Goal: Task Accomplishment & Management: Manage account settings

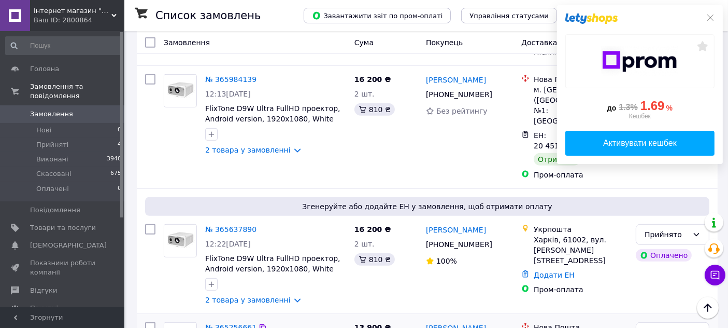
scroll to position [496, 0]
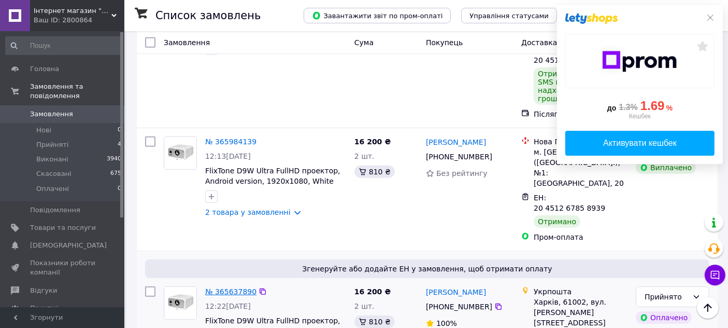
click at [231, 287] on link "№ 365637890" at bounding box center [230, 291] width 51 height 8
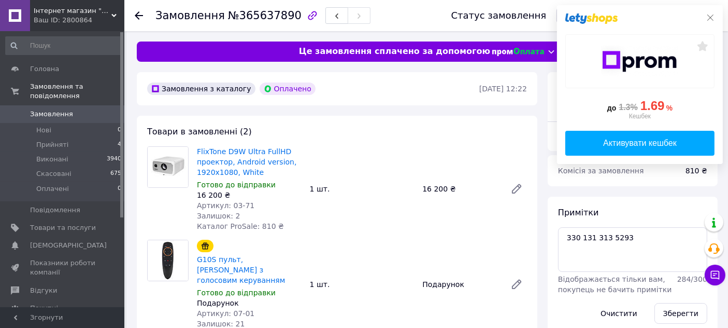
scroll to position [129, 0]
click at [710, 17] on icon at bounding box center [710, 17] width 8 height 8
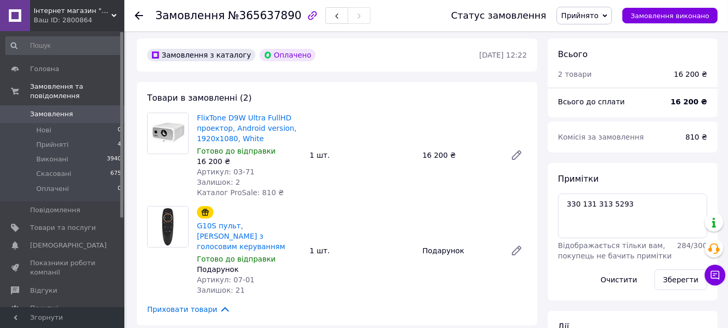
scroll to position [58, 0]
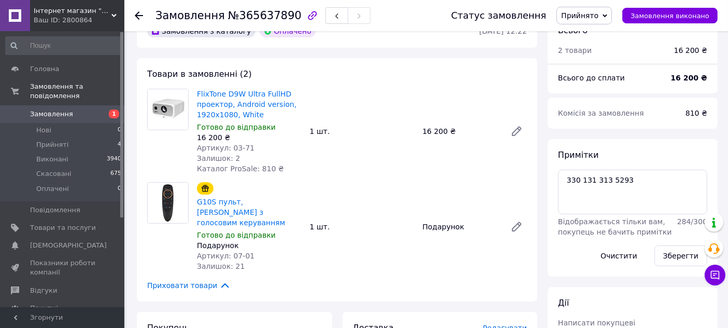
scroll to position [129, 0]
click at [41, 109] on span "Замовлення" at bounding box center [51, 113] width 43 height 9
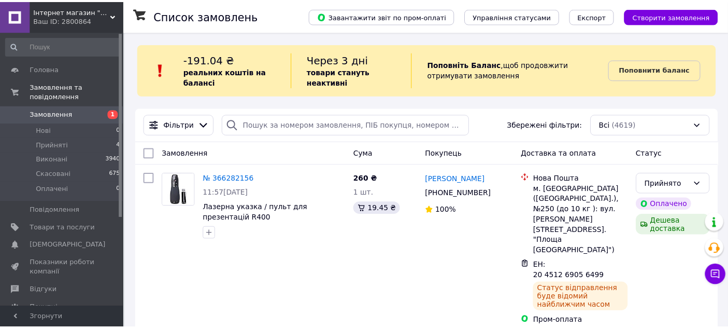
scroll to position [58, 0]
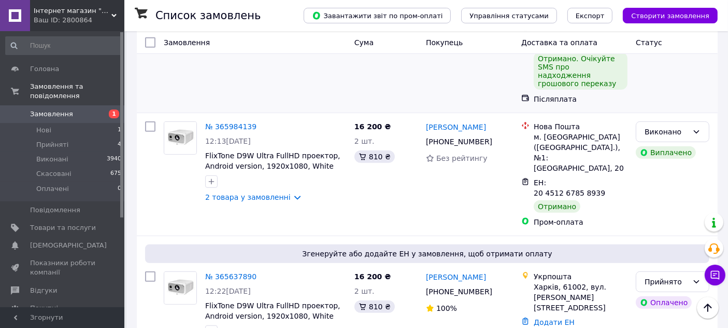
scroll to position [633, 0]
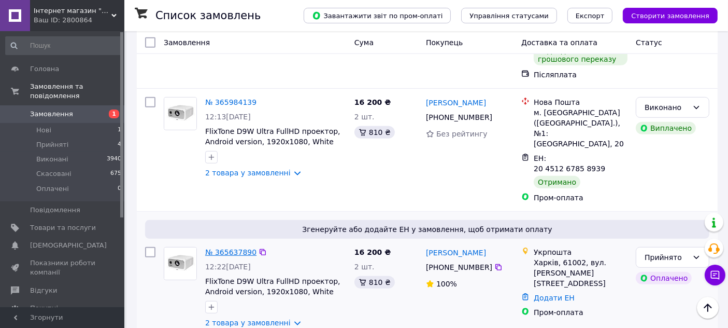
click at [228, 248] on link "№ 365637890" at bounding box center [230, 252] width 51 height 8
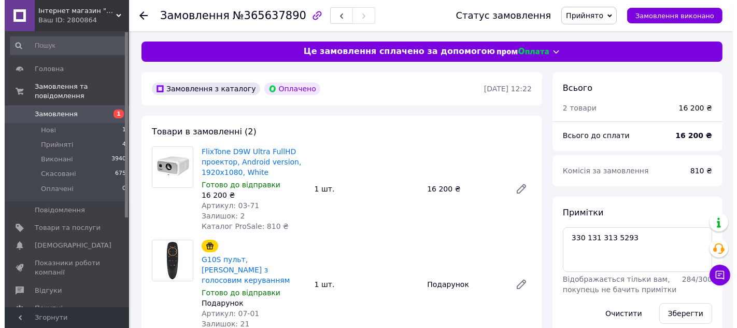
scroll to position [129, 0]
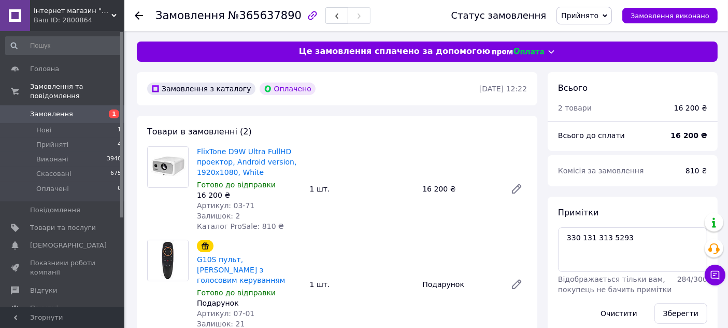
click at [612, 20] on span "Прийнято" at bounding box center [584, 16] width 55 height 18
click at [604, 51] on li "Скасовано" at bounding box center [584, 52] width 54 height 16
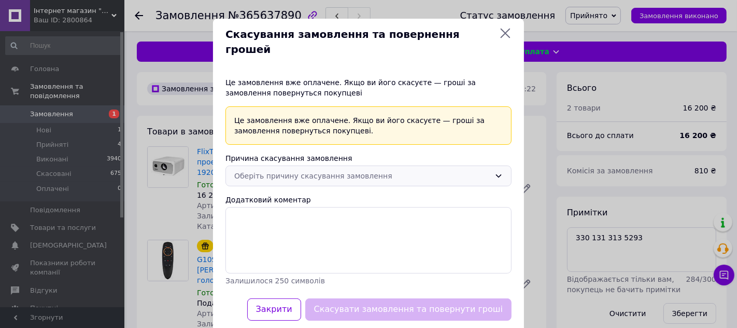
click at [422, 170] on div "Оберіть причину скасування замовлення" at bounding box center [362, 175] width 256 height 11
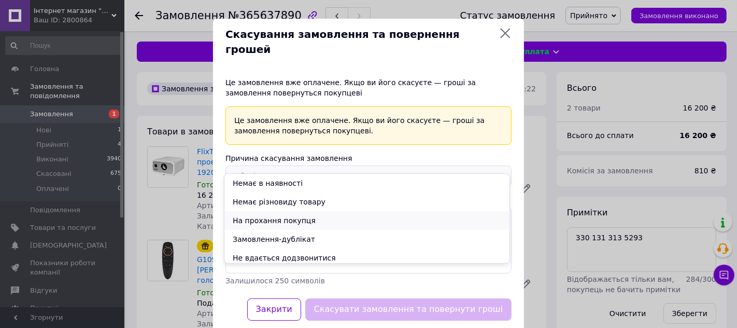
click at [388, 217] on li "На прохання покупця" at bounding box center [366, 220] width 285 height 19
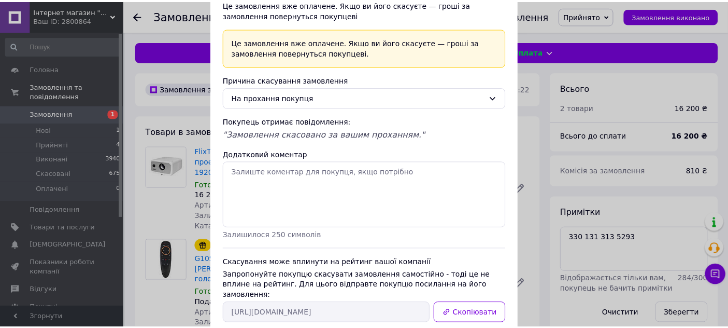
scroll to position [112, 0]
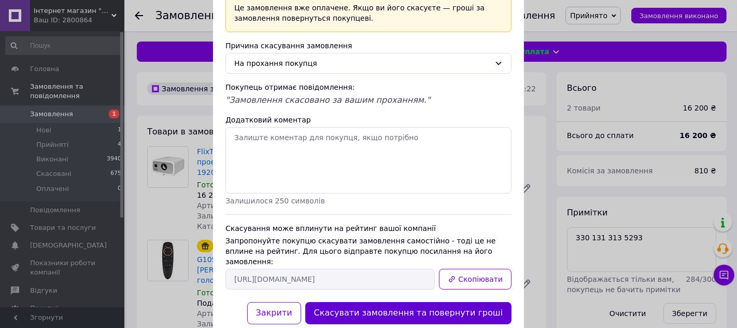
click at [449, 302] on button "Скасувати замовлення та повернути гроші" at bounding box center [408, 313] width 206 height 22
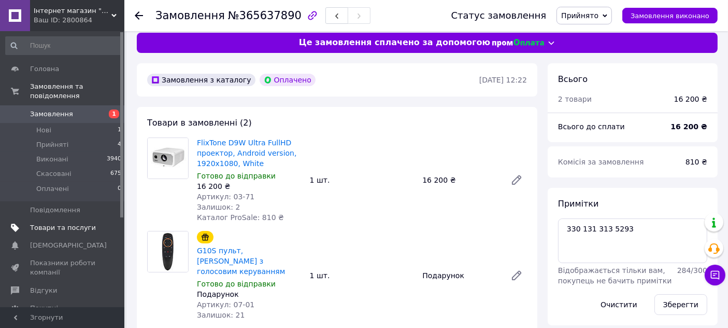
scroll to position [0, 0]
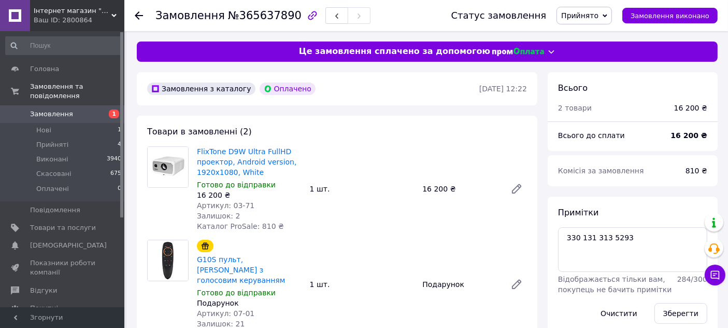
click at [56, 109] on span "Замовлення" at bounding box center [51, 113] width 43 height 9
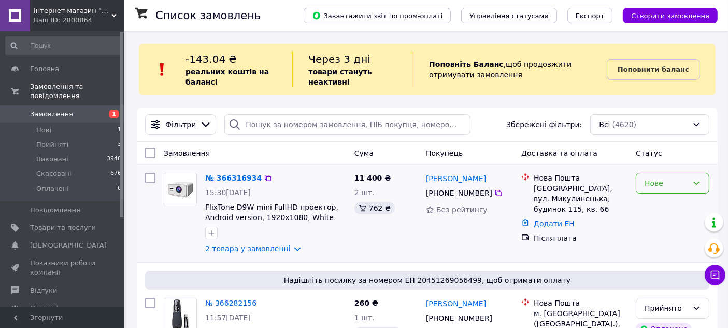
click at [678, 180] on div "Нове" at bounding box center [667, 182] width 44 height 11
click at [666, 206] on li "Прийнято" at bounding box center [673, 205] width 73 height 19
click at [234, 178] on link "№ 366316934" at bounding box center [230, 178] width 51 height 8
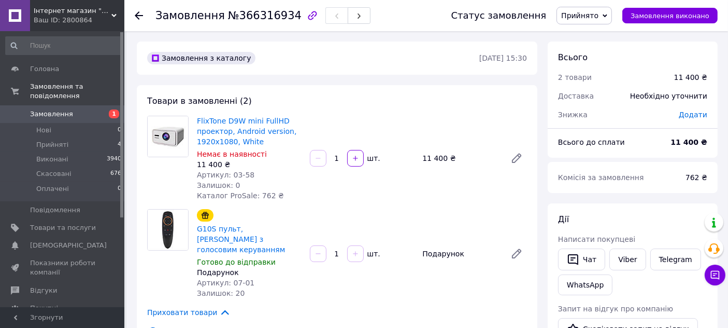
click at [65, 109] on span "Замовлення" at bounding box center [51, 113] width 43 height 9
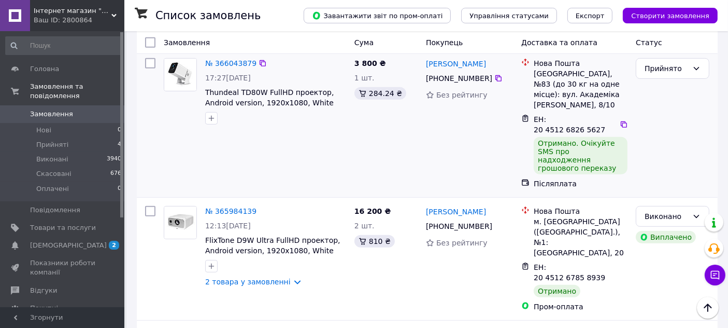
scroll to position [518, 0]
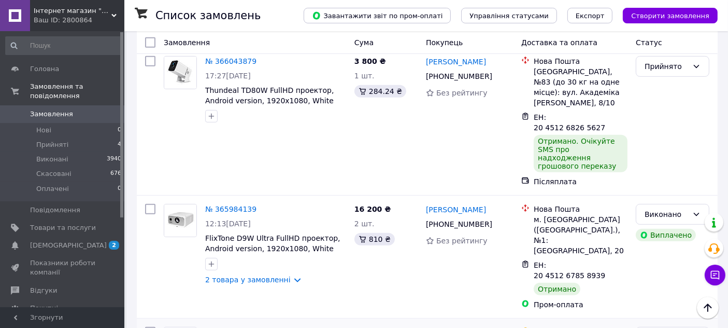
click at [223, 327] on link "№ 365637890" at bounding box center [230, 332] width 51 height 8
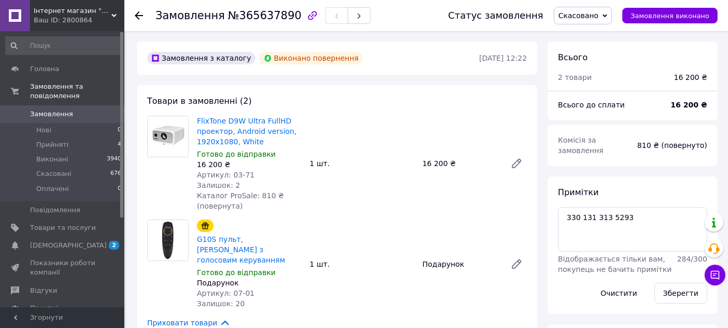
scroll to position [224, 0]
click at [90, 241] on span "[DEMOGRAPHIC_DATA]" at bounding box center [63, 245] width 66 height 9
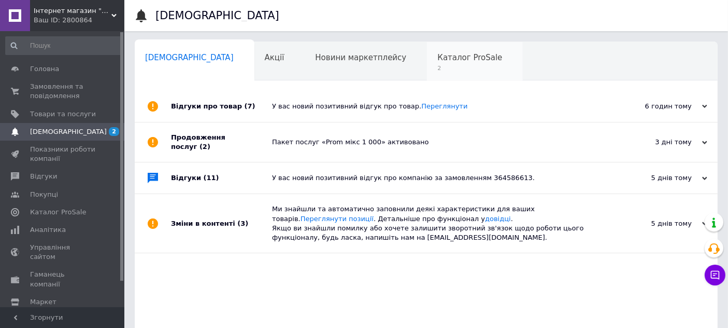
click at [427, 63] on div "Каталог ProSale 2" at bounding box center [475, 61] width 96 height 39
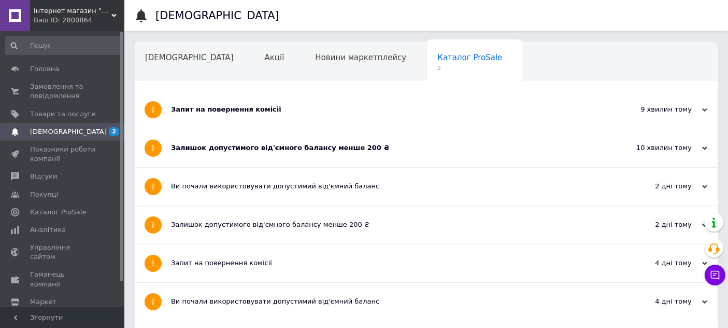
click at [442, 146] on div "Залишок допустимого від'ємного балансу менше 200 ₴" at bounding box center [387, 147] width 433 height 9
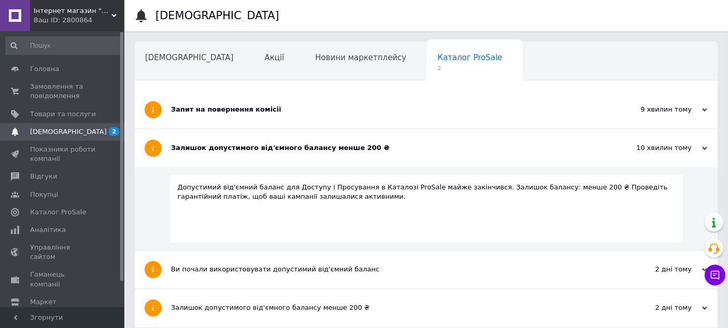
click at [459, 107] on div "Запит на повернення комісії" at bounding box center [387, 109] width 433 height 9
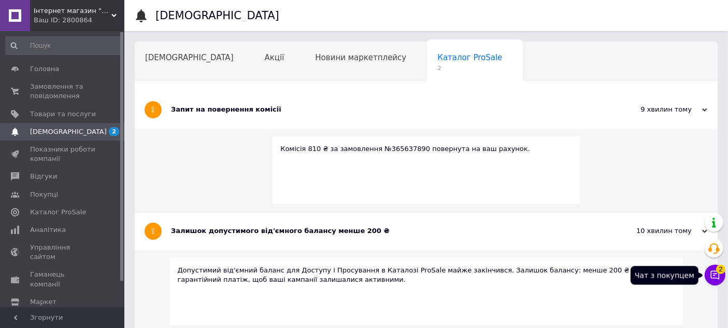
click at [711, 273] on icon at bounding box center [715, 275] width 9 height 9
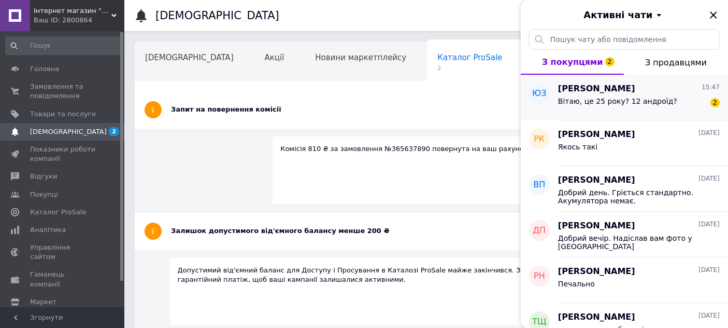
click at [670, 94] on div "Юрій Завалій 15:47" at bounding box center [639, 89] width 162 height 12
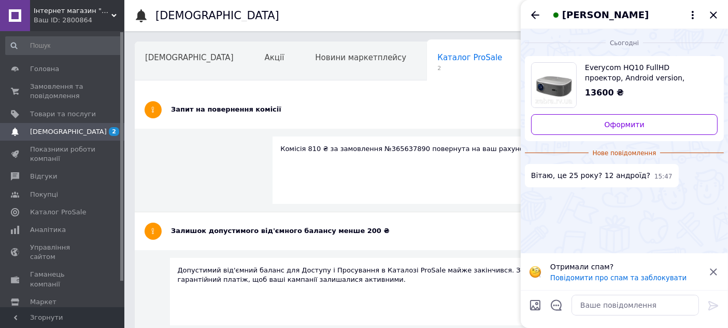
click at [635, 79] on span "Everycom HQ10 FullHD проектор, Android version, 1920х1080, Silver" at bounding box center [647, 72] width 124 height 21
click at [46, 72] on span "Головна" at bounding box center [44, 68] width 29 height 9
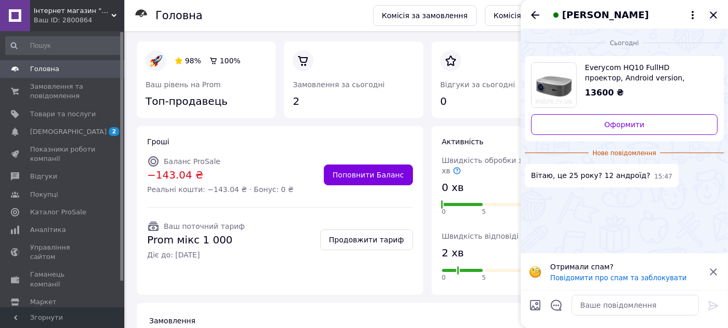
click at [714, 9] on icon "Закрити" at bounding box center [714, 15] width 12 height 12
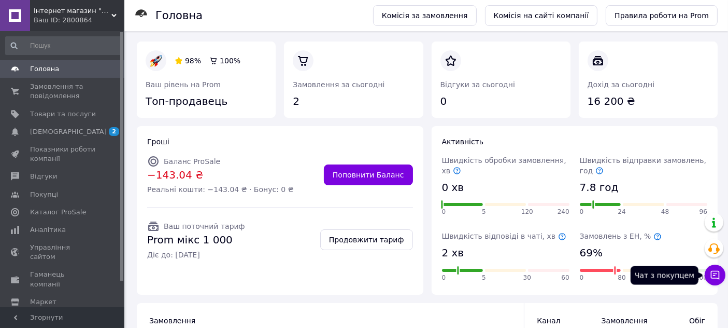
click at [708, 278] on button "Чат з покупцем" at bounding box center [715, 274] width 21 height 21
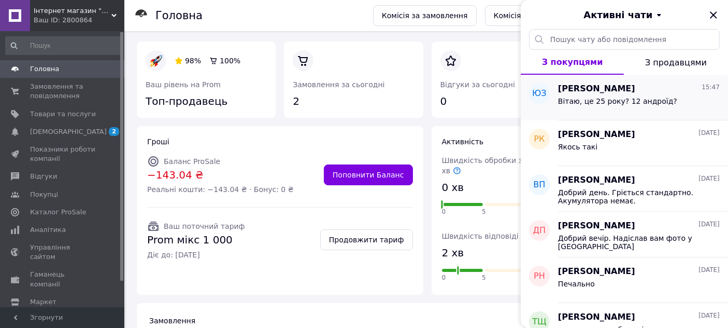
click at [621, 106] on div "Вітаю, це 25 року? 12 андроїд?" at bounding box center [617, 104] width 119 height 15
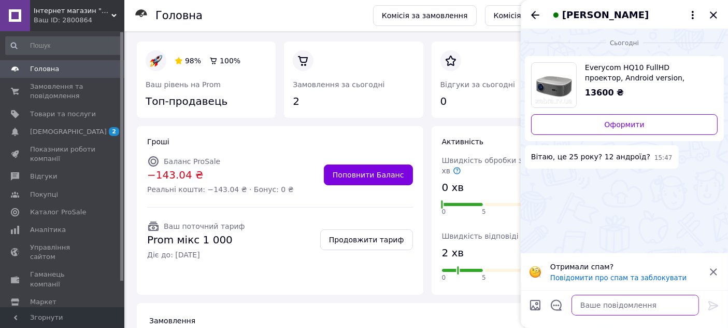
click at [608, 303] on textarea at bounding box center [636, 304] width 128 height 21
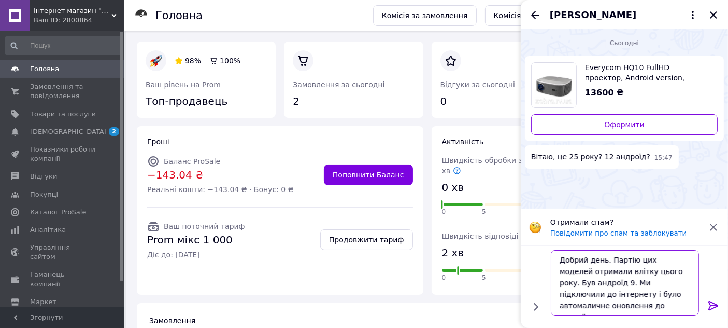
scroll to position [7, 0]
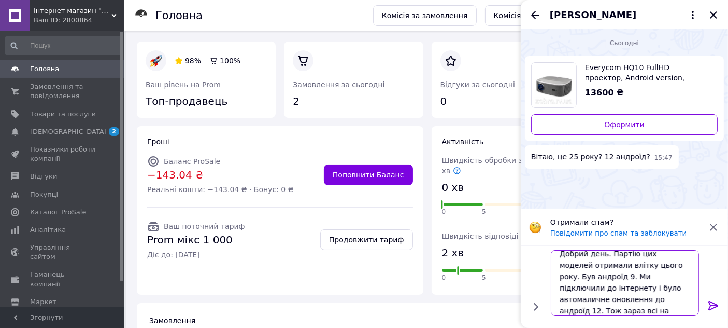
type textarea "Добрий день. Партію цих моделей отримали влітку цього року. Був андроїд 9. Ми п…"
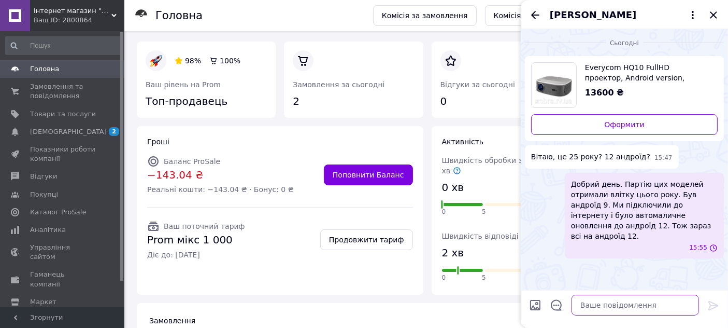
scroll to position [0, 0]
click at [714, 16] on icon "Закрити" at bounding box center [713, 14] width 7 height 7
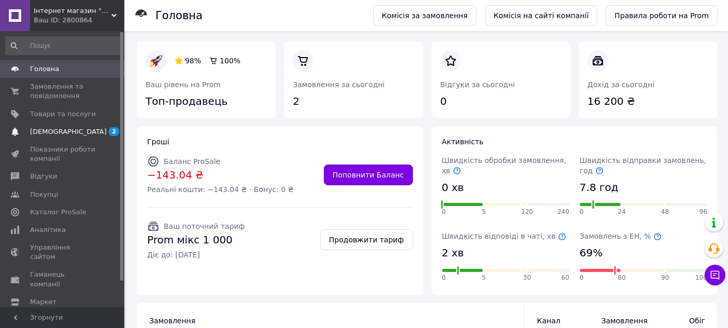
click at [76, 130] on span "[DEMOGRAPHIC_DATA]" at bounding box center [63, 131] width 66 height 9
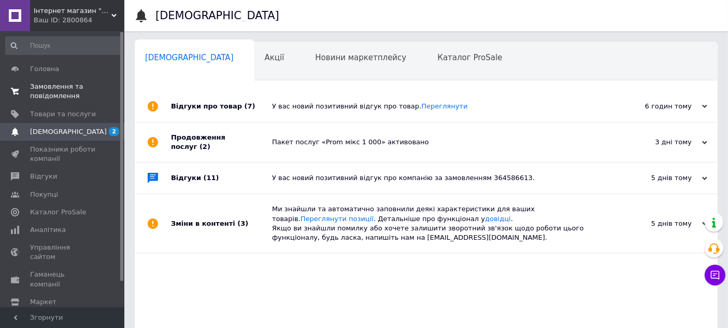
click at [55, 85] on span "Замовлення та повідомлення" at bounding box center [63, 91] width 66 height 19
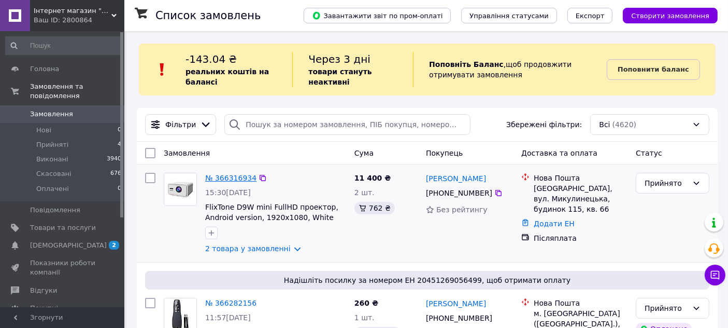
click at [231, 178] on link "№ 366316934" at bounding box center [230, 178] width 51 height 8
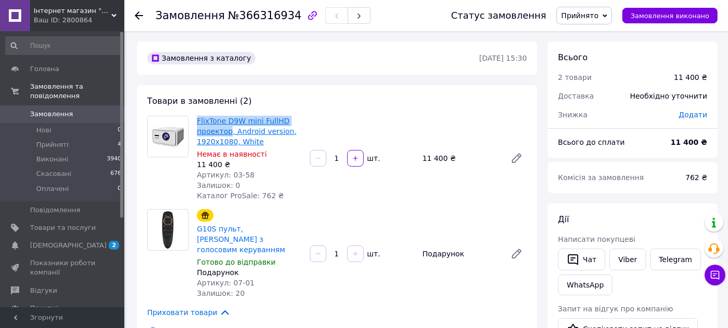
drag, startPoint x: 195, startPoint y: 120, endPoint x: 228, endPoint y: 134, distance: 36.0
click at [228, 134] on div "FlixTone D9W mini FullHD проектор, Android version, 1920х1080, White Немає в на…" at bounding box center [249, 158] width 113 height 89
copy link "FlixTone D9W mini FullHD проектор"
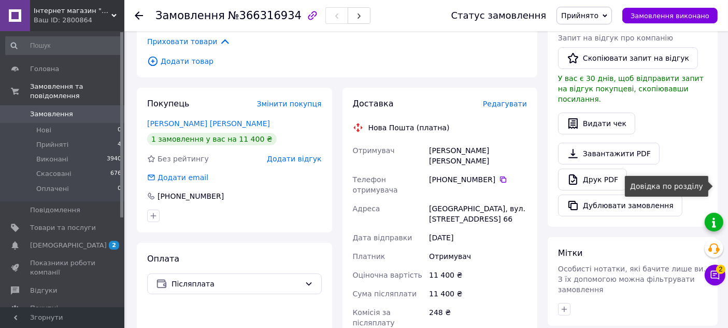
scroll to position [288, 0]
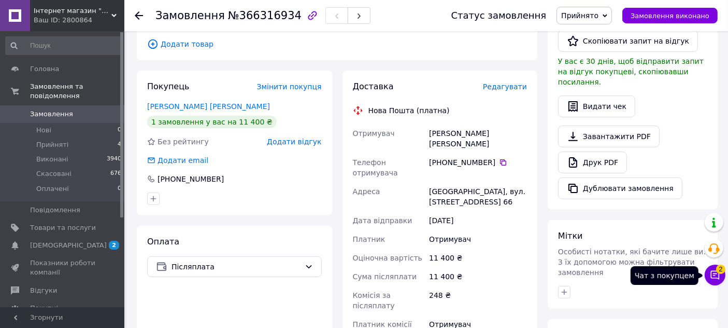
click at [714, 278] on icon at bounding box center [715, 275] width 10 height 10
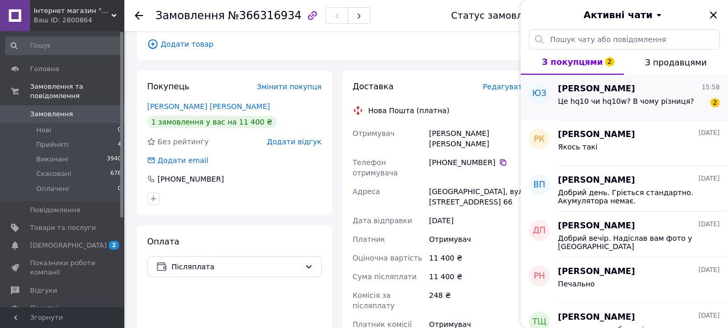
click at [669, 103] on span "Це hq10 чи hq10w? В чому різниця?" at bounding box center [626, 101] width 136 height 8
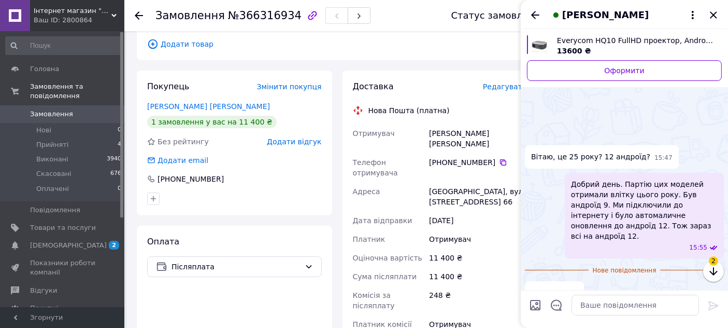
scroll to position [35, 0]
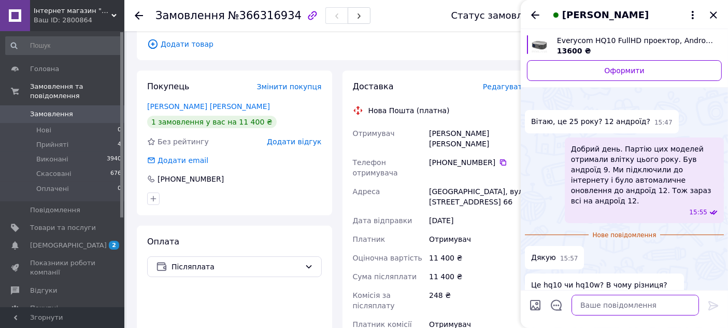
click at [611, 305] on textarea at bounding box center [636, 304] width 128 height 21
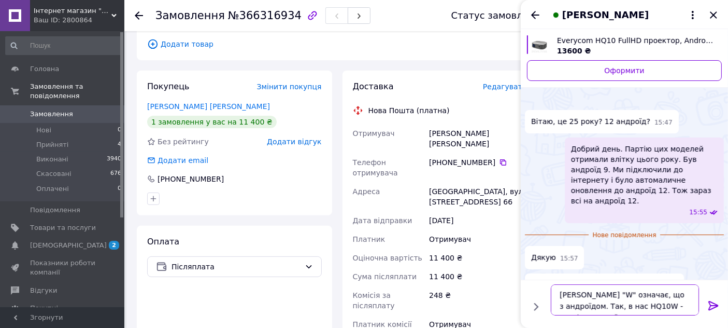
scroll to position [7, 0]
type textarea "Літера "W" означає, що з андроїдом. Так, в нас HQ10W - версія з андроїдом"
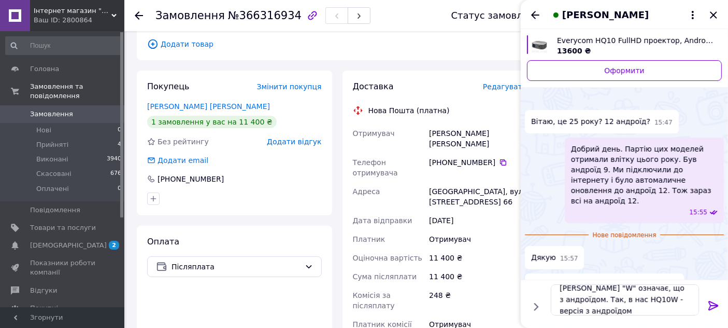
click at [712, 305] on icon at bounding box center [714, 305] width 10 height 9
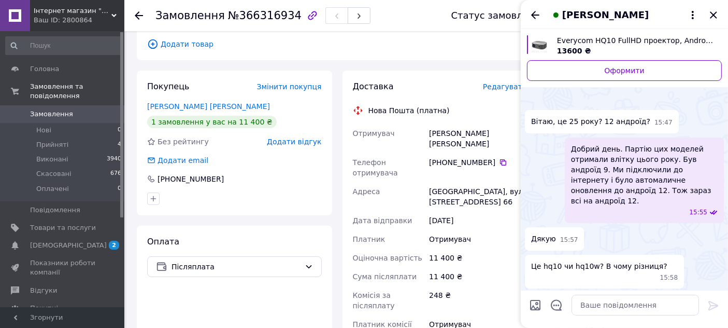
scroll to position [38, 0]
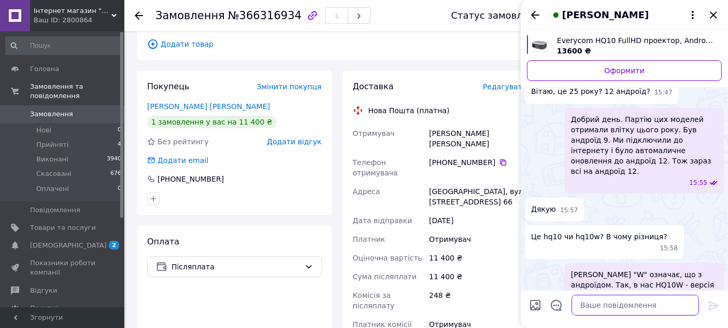
click at [638, 305] on textarea at bounding box center [636, 304] width 128 height 21
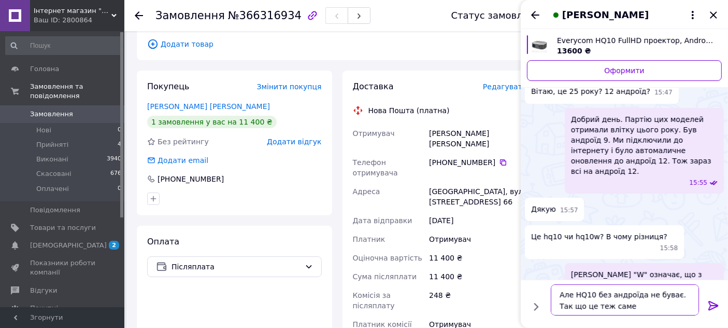
type textarea "Але HQ10 без андроїда не буває. Так що це теж саме."
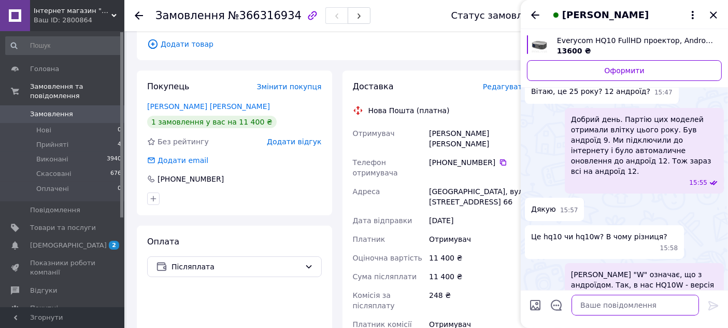
scroll to position [87, 0]
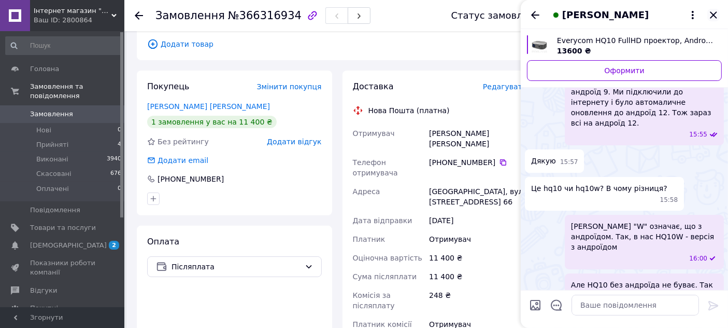
click at [711, 16] on icon "Закрити" at bounding box center [714, 15] width 12 height 12
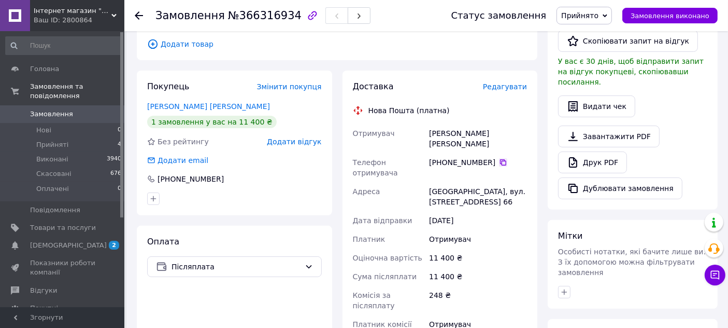
click at [499, 158] on icon at bounding box center [503, 162] width 8 height 8
drag, startPoint x: 492, startPoint y: 124, endPoint x: 422, endPoint y: 126, distance: 70.0
click at [422, 126] on div "Отримувач Жебелюк Юрій Телефон отримувача +380 96 135 63 76   Адреса Тернопіль,…" at bounding box center [440, 234] width 179 height 220
copy div "Отримувач Жебелюк Юрій"
click at [442, 182] on div "Тернопіль, вул. Микулинецька, буд. 115, кв. 66" at bounding box center [478, 196] width 102 height 29
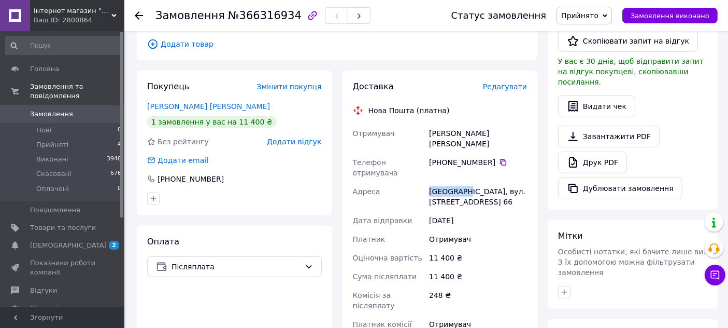
click at [442, 182] on div "Тернопіль, вул. Микулинецька, буд. 115, кв. 66" at bounding box center [478, 196] width 102 height 29
copy div "Тернопіль"
click at [460, 182] on div "Тернопіль, вул. Микулинецька, буд. 115, кв. 66" at bounding box center [478, 196] width 102 height 29
copy div "Микулинецька"
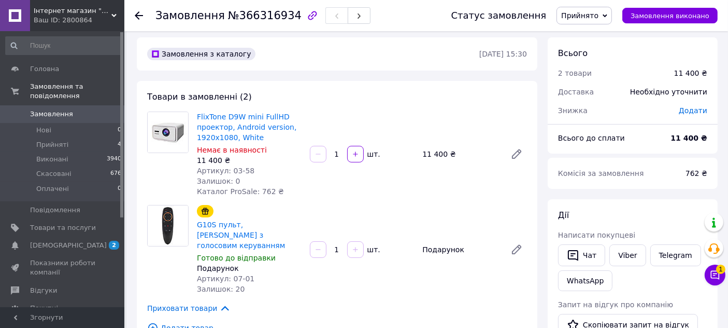
scroll to position [0, 0]
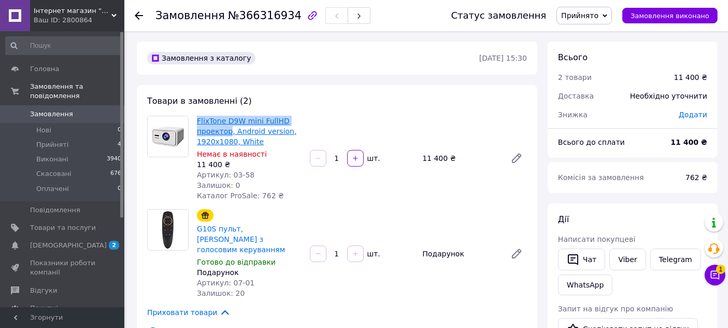
drag, startPoint x: 193, startPoint y: 120, endPoint x: 228, endPoint y: 134, distance: 38.1
click at [228, 134] on div "FlixTone D9W mini FullHD проектор, Android version, 1920х1080, White Немає в на…" at bounding box center [249, 158] width 113 height 89
copy link "FlixTone D9W mini FullHD проектор"
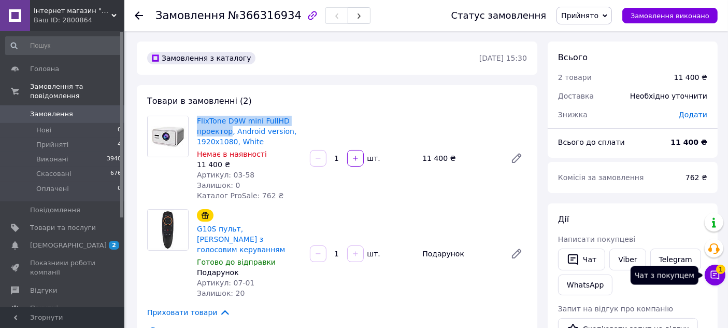
click at [713, 275] on icon at bounding box center [715, 275] width 10 height 10
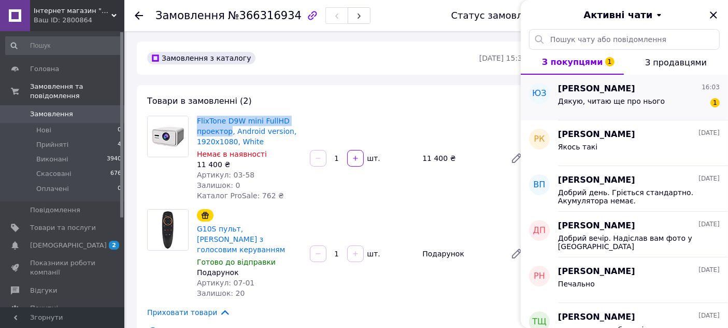
click at [623, 87] on div "Юрій Завалій 16:03" at bounding box center [639, 89] width 162 height 12
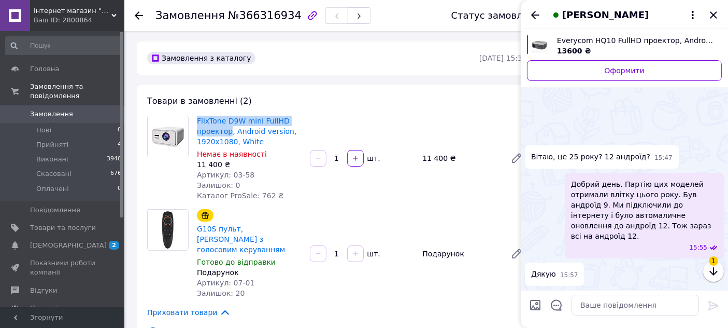
scroll to position [160, 0]
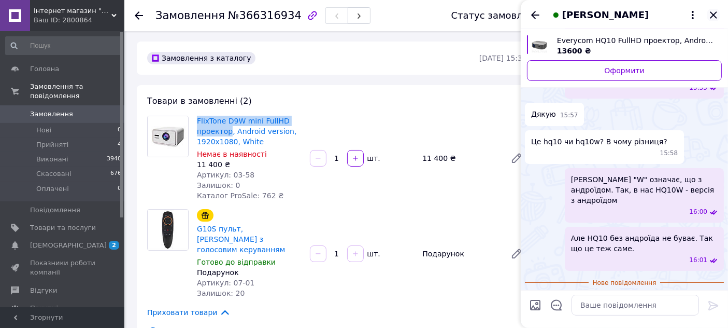
click at [712, 17] on icon "Закрити" at bounding box center [714, 15] width 12 height 12
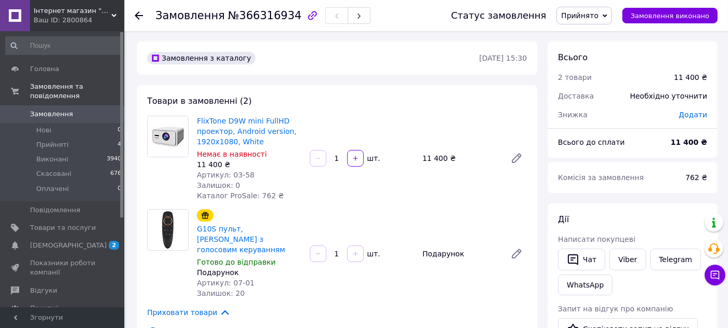
click at [460, 105] on div "Товари в замовленні (2) FlixTone D9W mini FullHD проектор, Android version, 192…" at bounding box center [337, 216] width 401 height 263
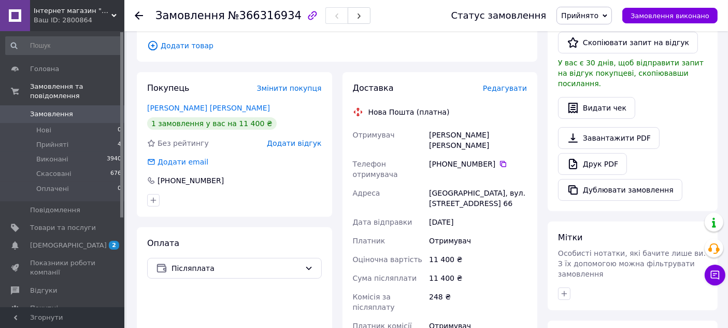
scroll to position [288, 0]
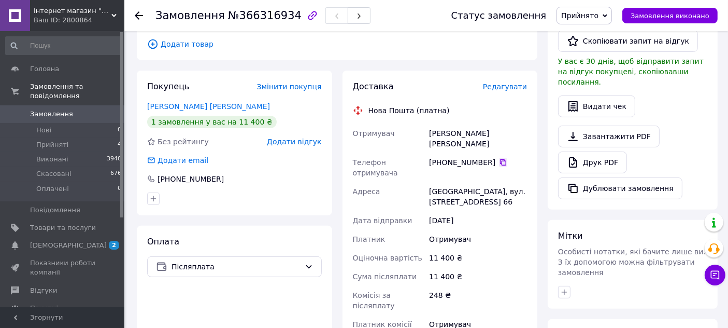
click at [500, 159] on icon at bounding box center [503, 162] width 6 height 6
drag, startPoint x: 483, startPoint y: 119, endPoint x: 422, endPoint y: 122, distance: 61.3
click at [422, 124] on div "Отримувач Жебелюк Юрій Телефон отримувача +380 96 135 63 76   Адреса Тернопіль,…" at bounding box center [440, 234] width 179 height 220
copy div "Отримувач Жебелюк Юрій"
click at [440, 182] on div "Тернопіль, вул. Микулинецька, буд. 115, кв. 66" at bounding box center [478, 196] width 102 height 29
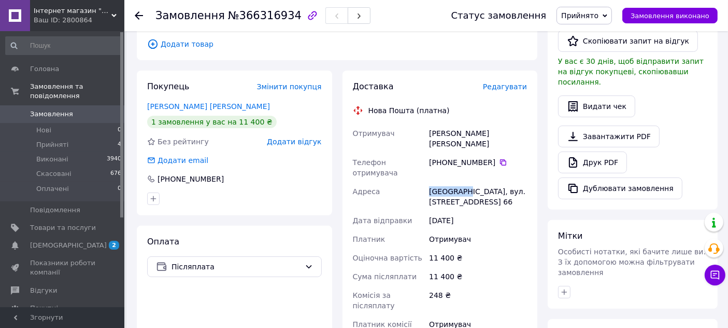
click at [440, 182] on div "Тернопіль, вул. Микулинецька, буд. 115, кв. 66" at bounding box center [478, 196] width 102 height 29
copy div "Тернопіль"
click at [443, 182] on div "Тернопіль, вул. Микулинецька, буд. 115, кв. 66" at bounding box center [478, 196] width 102 height 29
copy div "Микулинецька"
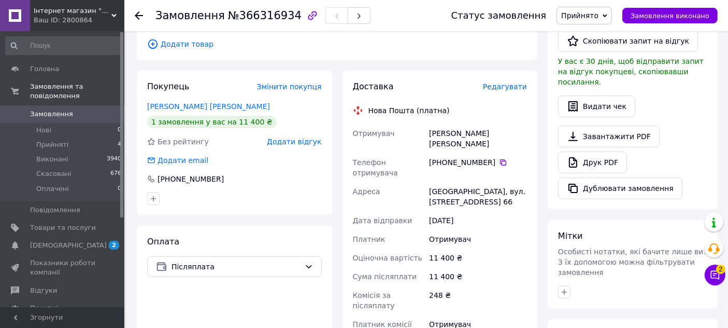
click at [529, 158] on div "Доставка Редагувати Нова Пошта (платна) Отримувач Жебелюк Юрій Телефон отримува…" at bounding box center [440, 262] width 195 height 384
click at [713, 275] on icon at bounding box center [715, 275] width 9 height 9
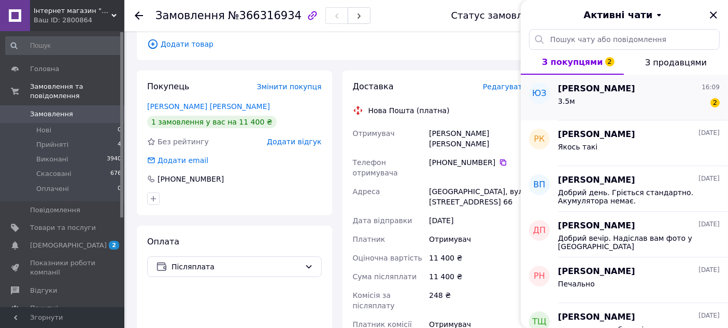
click at [674, 88] on div "Юрій Завалій 16:09" at bounding box center [639, 89] width 162 height 12
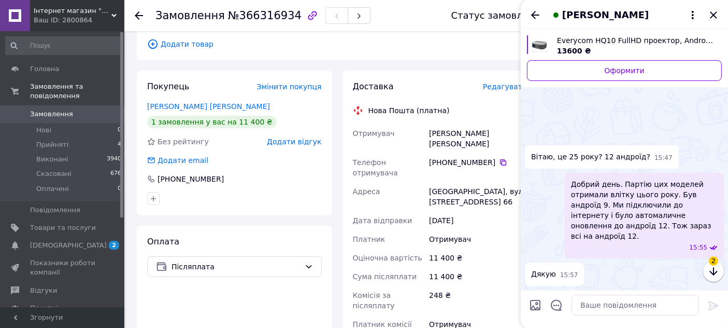
scroll to position [235, 0]
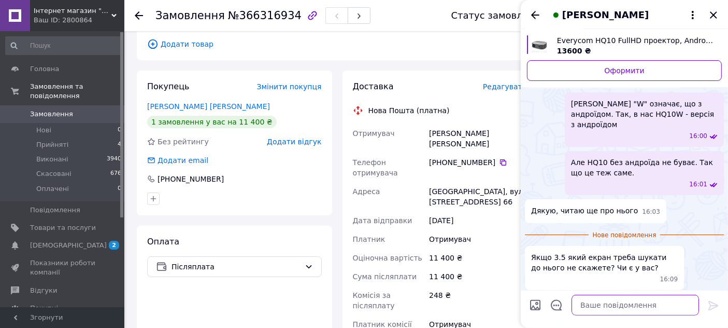
click at [648, 308] on textarea at bounding box center [636, 304] width 128 height 21
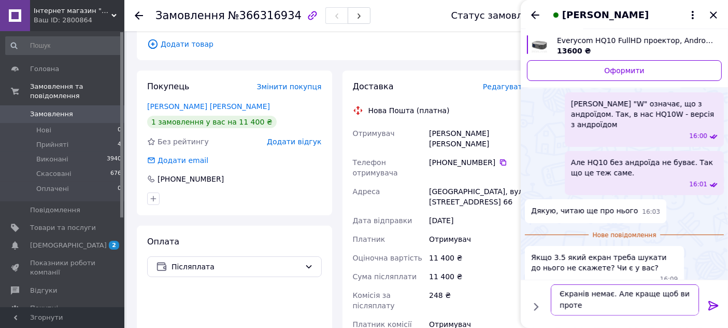
scroll to position [1, 0]
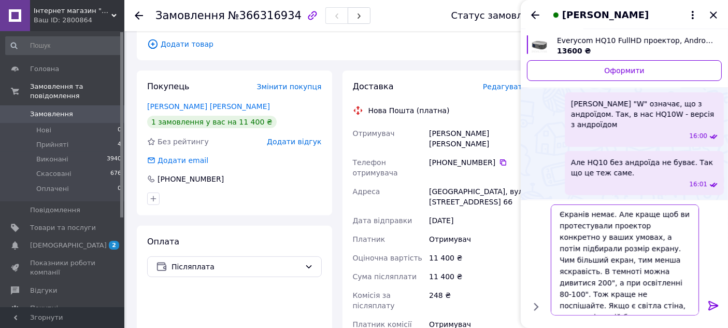
type textarea "Єкранів немає. Але краще щоб ви протестували проектор конкретно у ваших умовах,…"
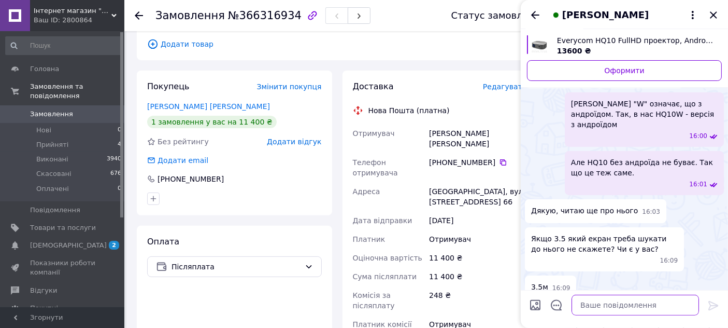
scroll to position [301, 0]
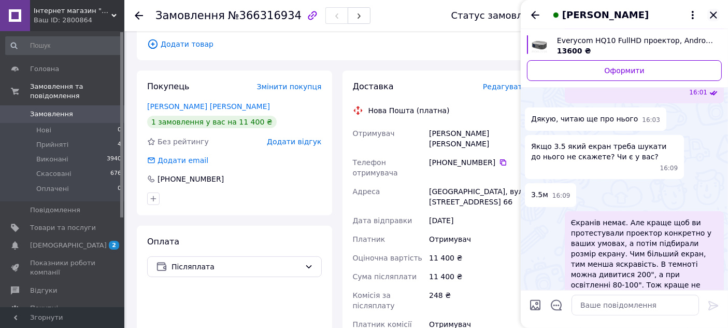
click at [709, 17] on icon "Закрити" at bounding box center [714, 15] width 12 height 12
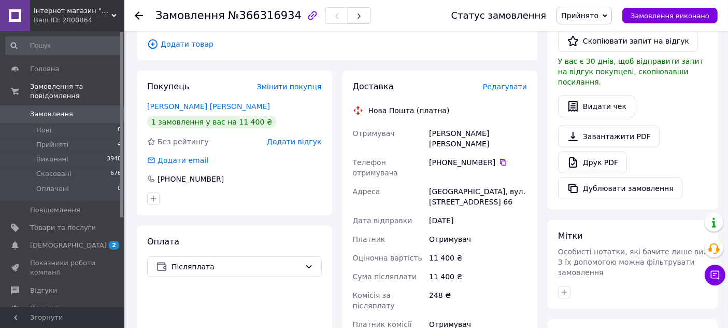
click at [57, 109] on span "Замовлення" at bounding box center [51, 113] width 43 height 9
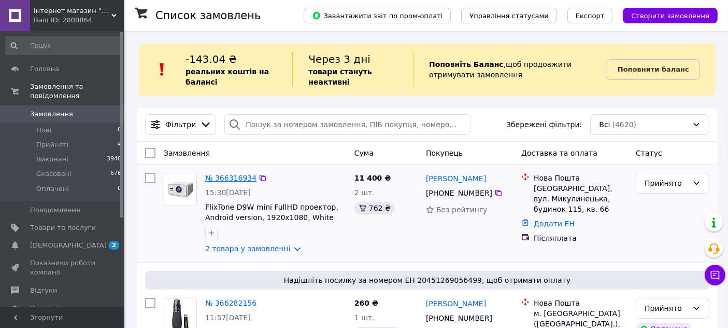
click at [222, 179] on link "№ 366316934" at bounding box center [230, 178] width 51 height 8
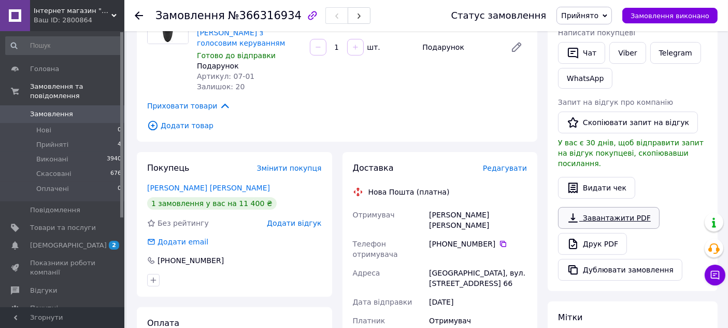
scroll to position [230, 0]
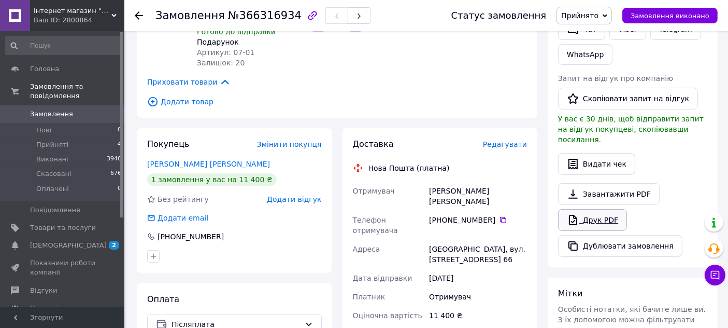
click at [608, 211] on link "Друк PDF" at bounding box center [592, 220] width 69 height 22
click at [708, 275] on button "Чат з покупцем 1" at bounding box center [715, 274] width 21 height 21
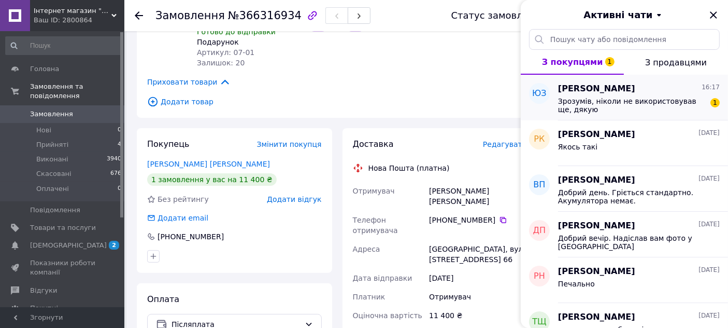
click at [676, 102] on span "Зрозумів, ніколи не використовував ще, дякую" at bounding box center [631, 105] width 147 height 17
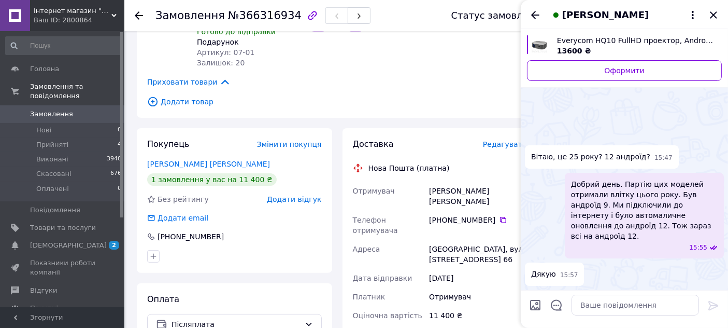
scroll to position [394, 0]
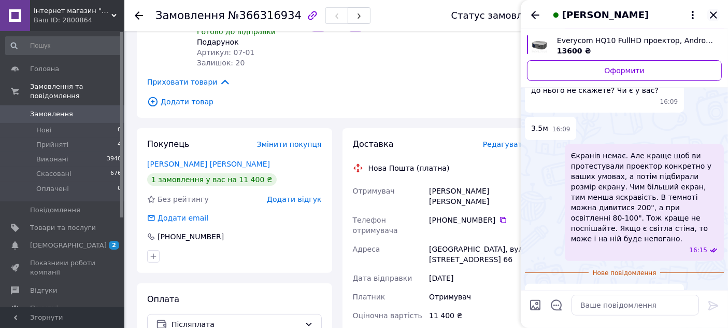
click at [711, 17] on icon "Закрити" at bounding box center [713, 14] width 7 height 7
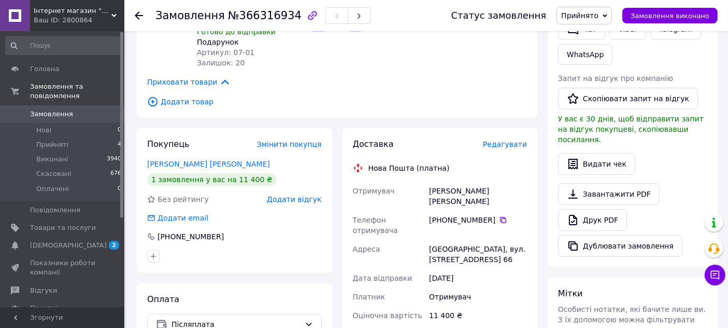
click at [455, 96] on span "Додати товар" at bounding box center [337, 101] width 380 height 11
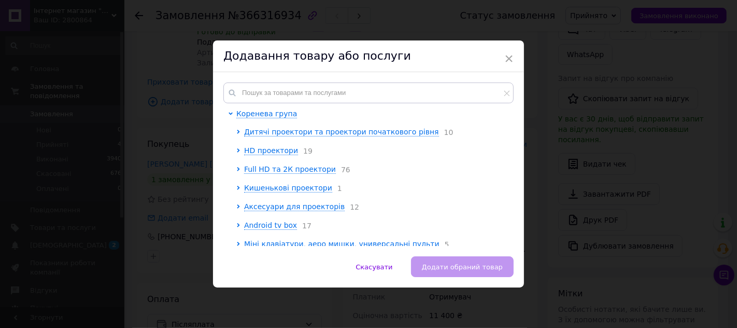
click at [555, 118] on div "× Додавання товару або послуги Коренева група Дитячі проектори та проектори поч…" at bounding box center [368, 164] width 737 height 328
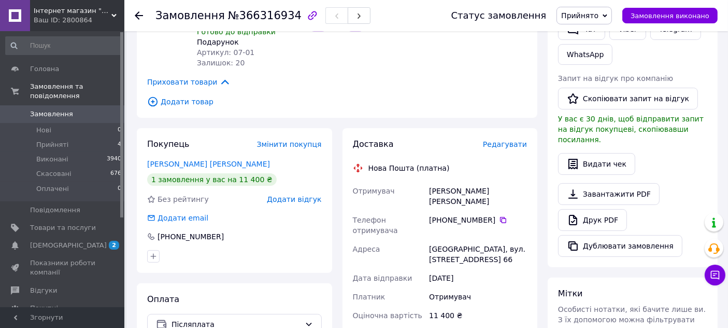
click at [63, 109] on span "Замовлення" at bounding box center [51, 113] width 43 height 9
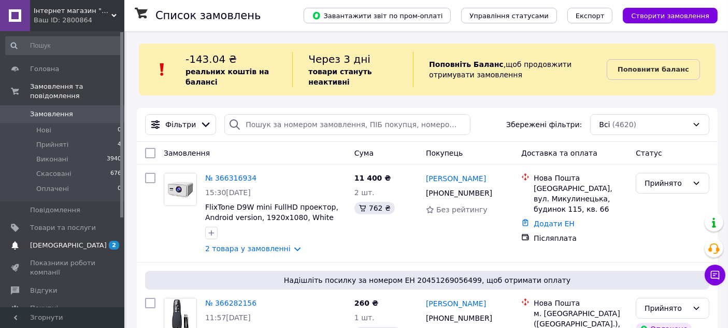
click at [44, 241] on span "[DEMOGRAPHIC_DATA]" at bounding box center [68, 245] width 77 height 9
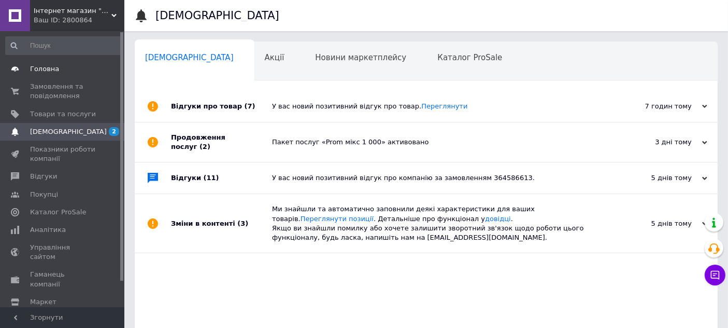
click at [51, 70] on span "Головна" at bounding box center [44, 68] width 29 height 9
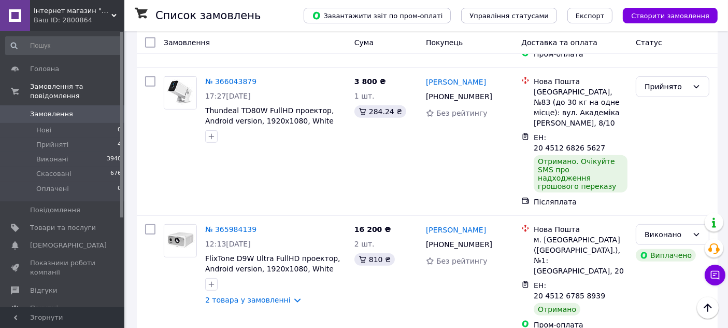
scroll to position [518, 0]
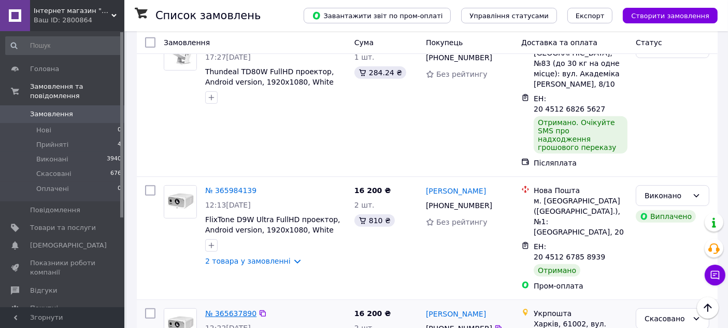
click at [226, 309] on link "№ 365637890" at bounding box center [230, 313] width 51 height 8
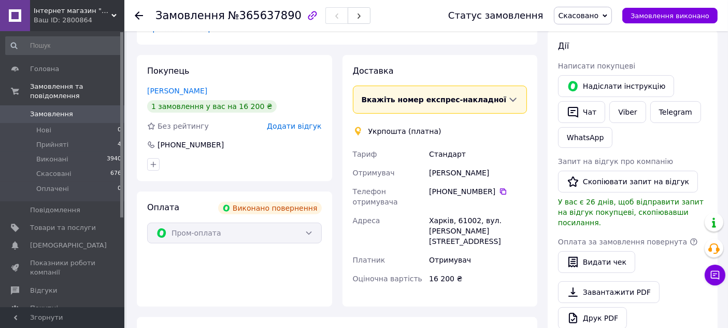
scroll to position [288, 0]
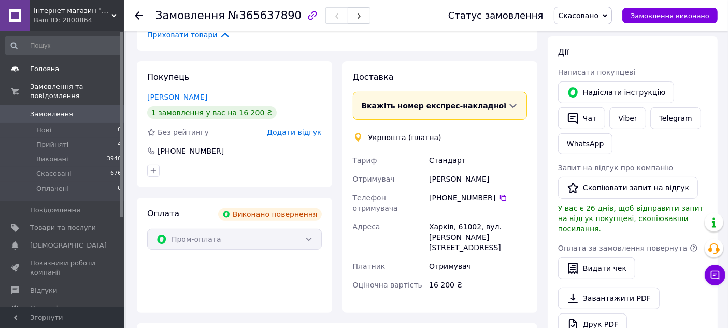
click at [40, 72] on span "Головна" at bounding box center [44, 68] width 29 height 9
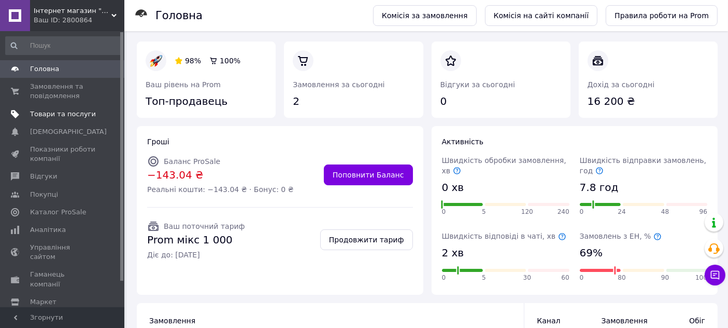
click at [55, 116] on span "Товари та послуги" at bounding box center [63, 113] width 66 height 9
